Goal: Information Seeking & Learning: Find contact information

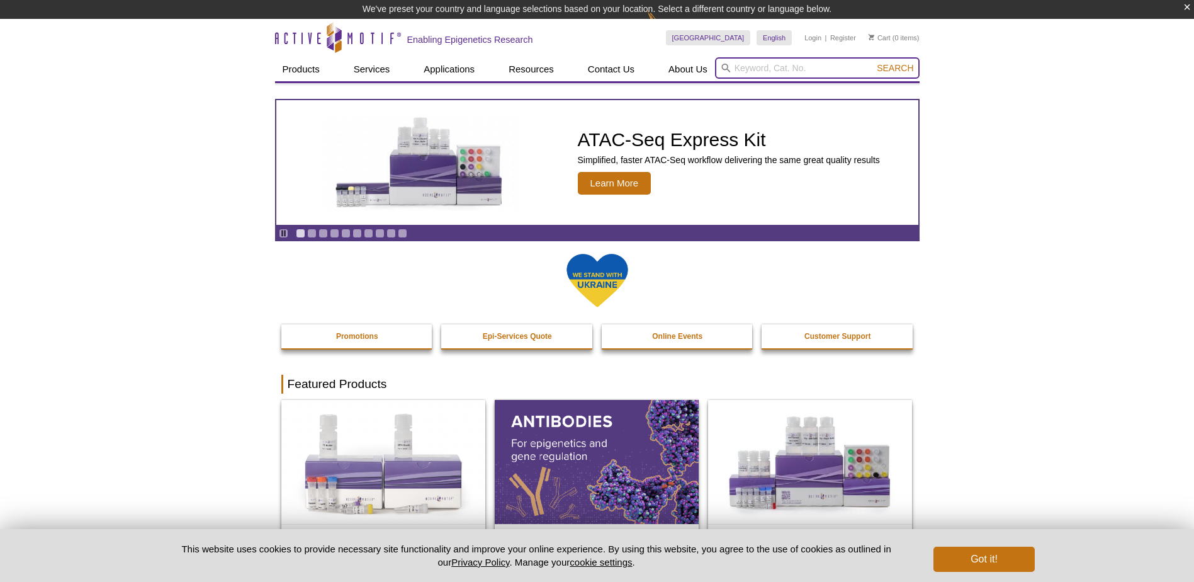
click at [773, 71] on input "search" at bounding box center [817, 67] width 205 height 21
type input "80067"
click at [895, 68] on span "Search" at bounding box center [895, 68] width 37 height 10
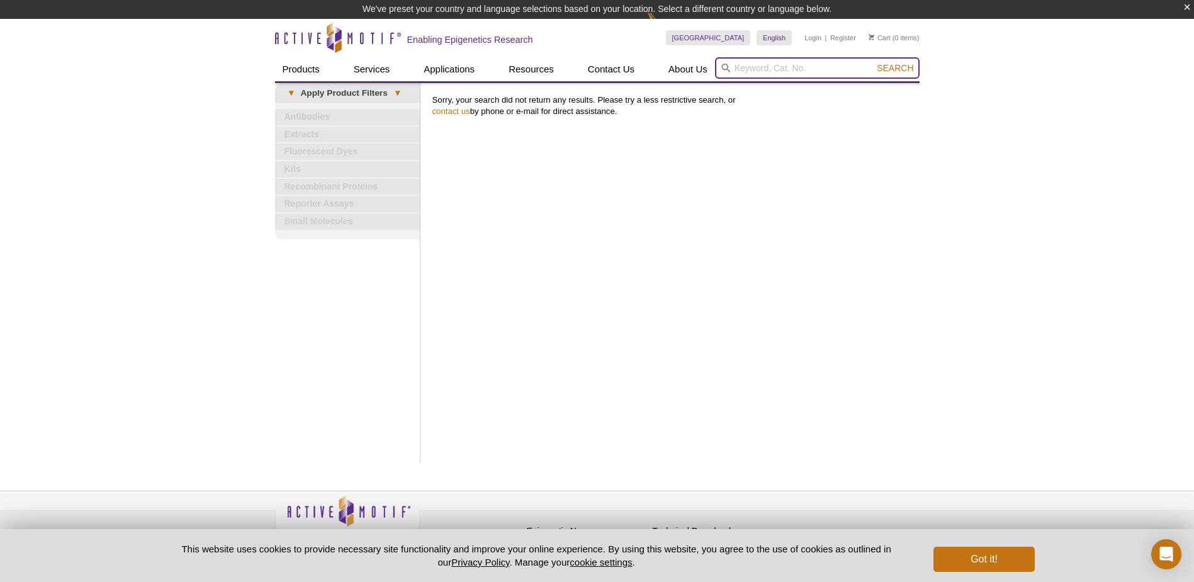
click at [788, 69] on input "search" at bounding box center [817, 67] width 205 height 21
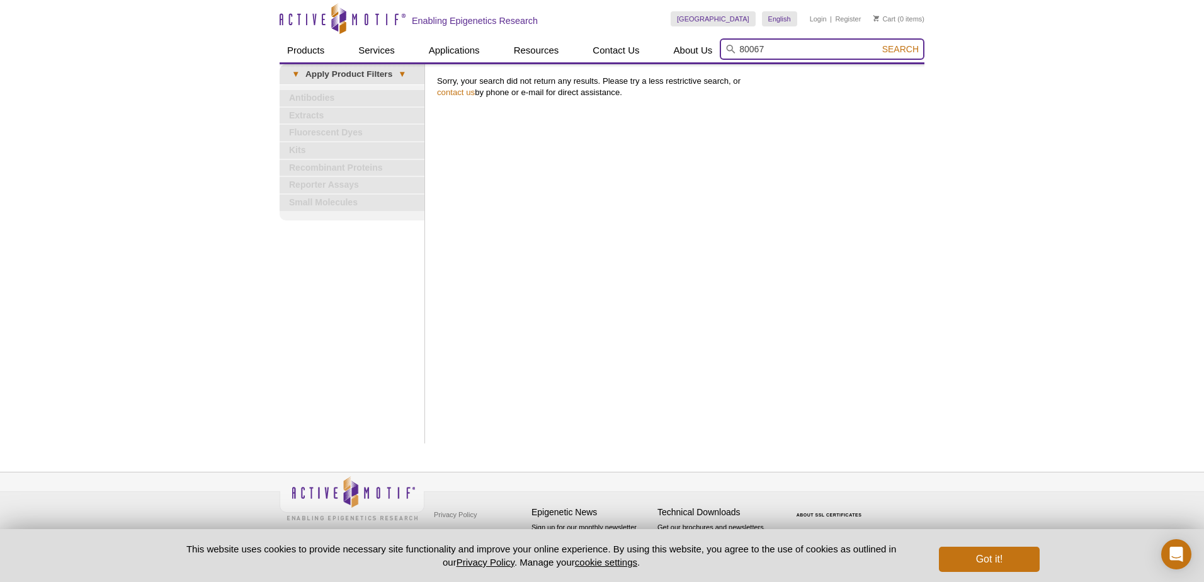
type input "80067"
click at [890, 49] on span "Search" at bounding box center [900, 49] width 37 height 10
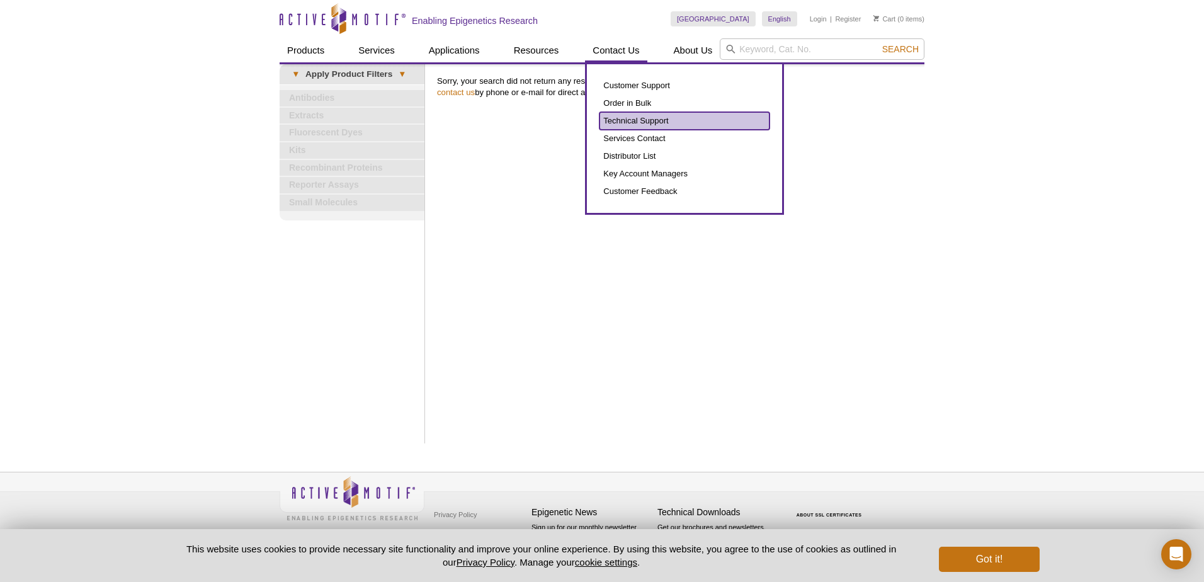
click at [625, 120] on link "Technical Support" at bounding box center [684, 121] width 170 height 18
